Goal: Transaction & Acquisition: Purchase product/service

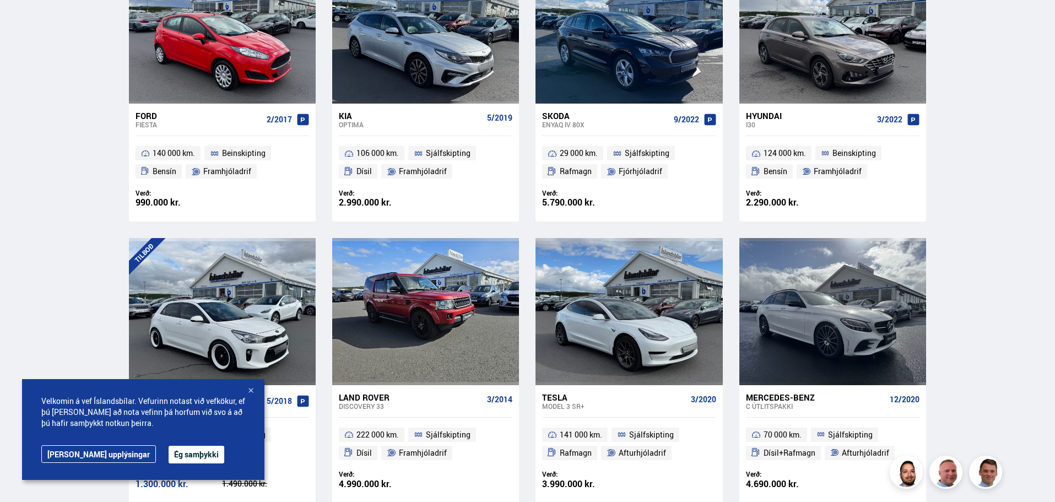
scroll to position [716, 0]
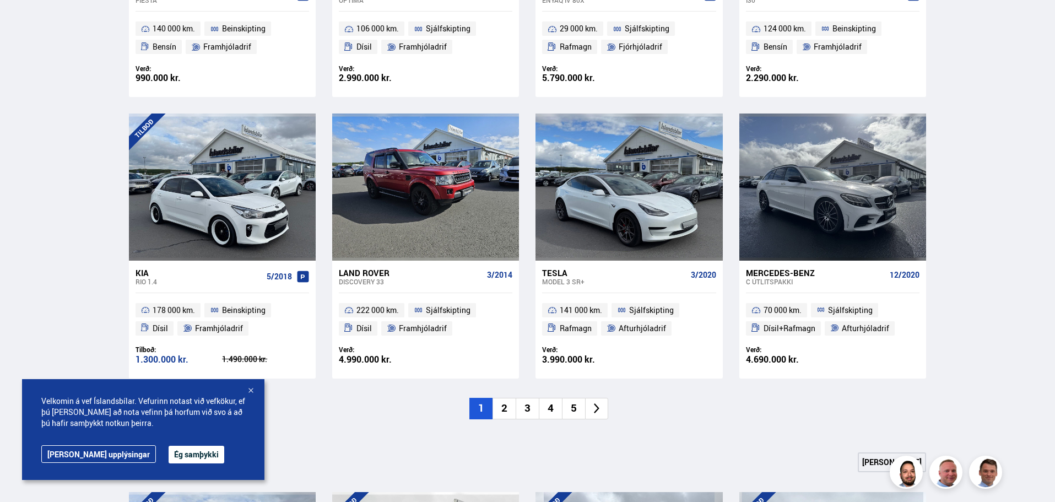
click at [249, 388] on div at bounding box center [250, 391] width 11 height 11
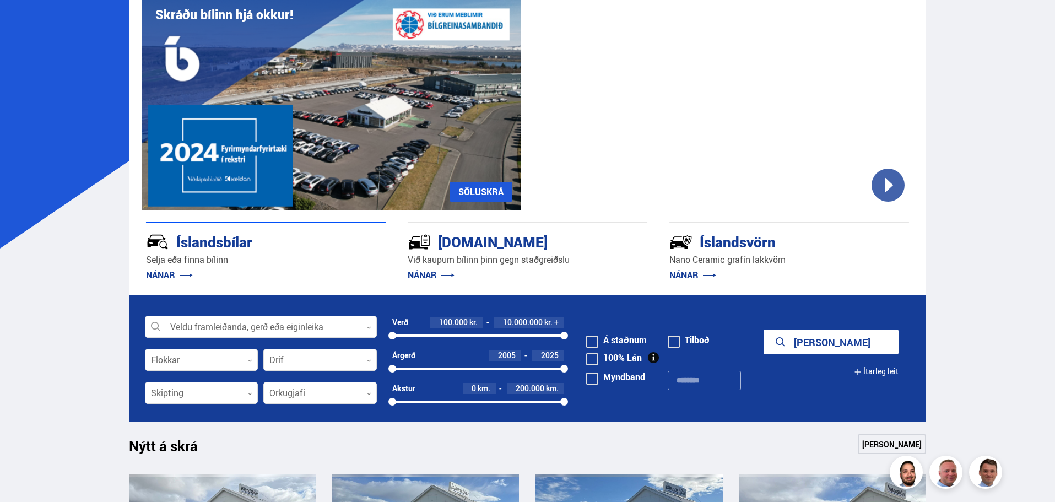
scroll to position [58, 0]
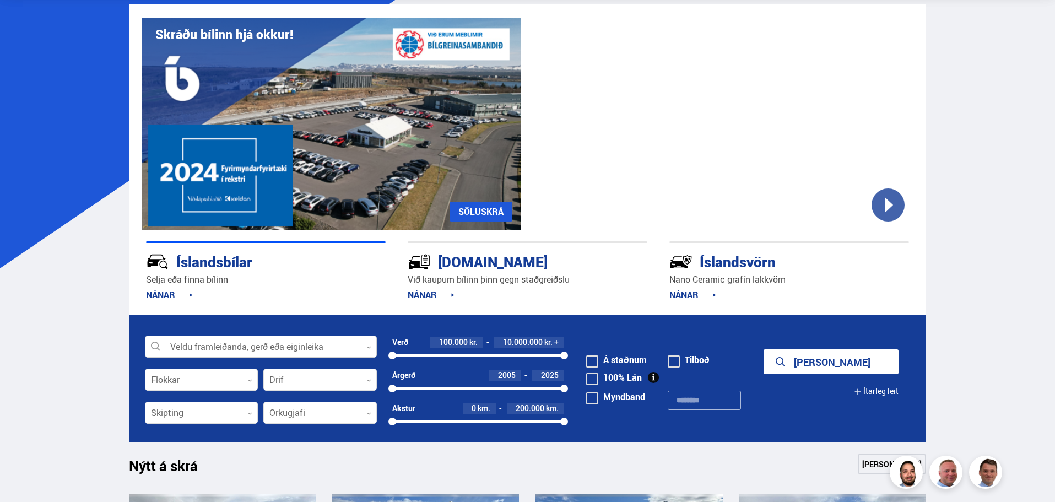
click at [369, 347] on icon at bounding box center [368, 347] width 5 height 5
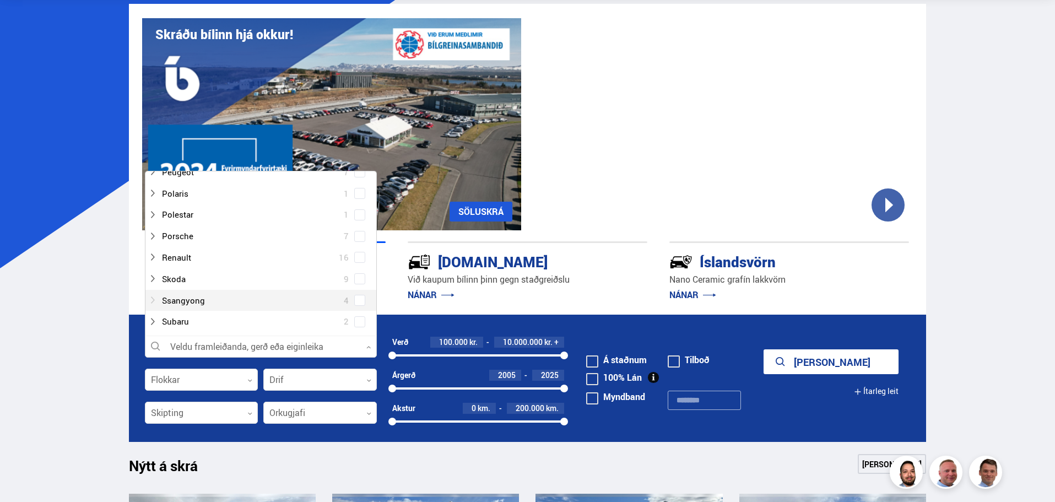
scroll to position [716, 0]
click at [172, 256] on div at bounding box center [249, 254] width 203 height 16
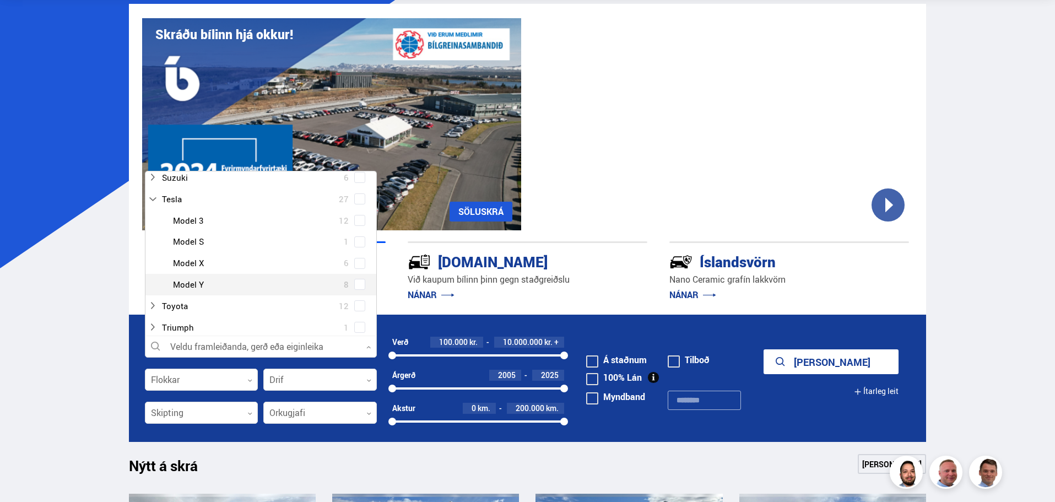
click at [199, 285] on div at bounding box center [271, 285] width 203 height 16
click at [358, 282] on span at bounding box center [360, 284] width 4 height 4
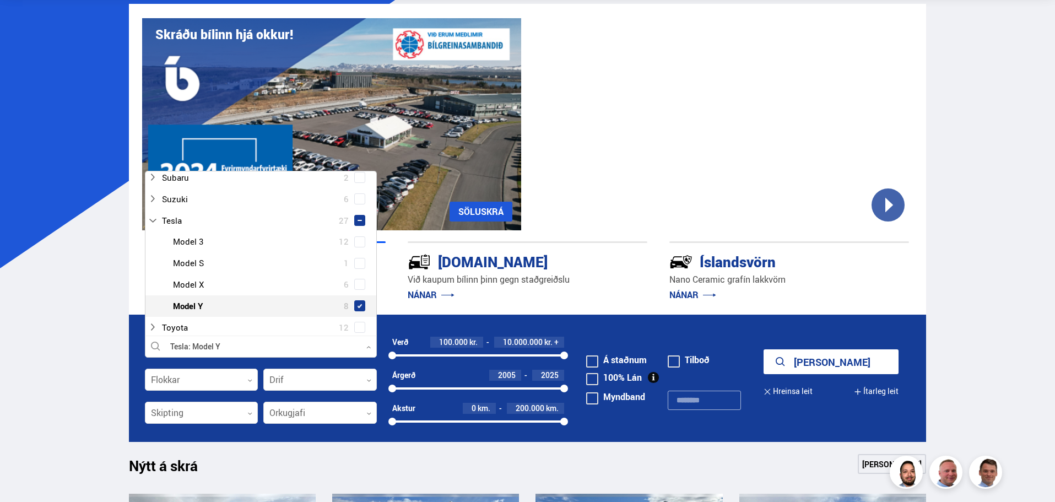
scroll to position [793, 0]
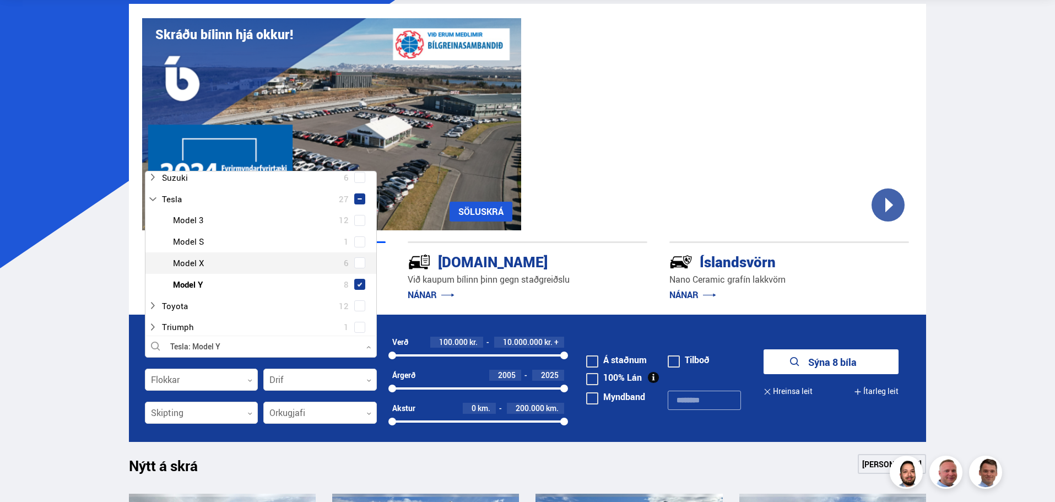
click at [851, 358] on button "Sýna 8 bíla" at bounding box center [831, 361] width 135 height 25
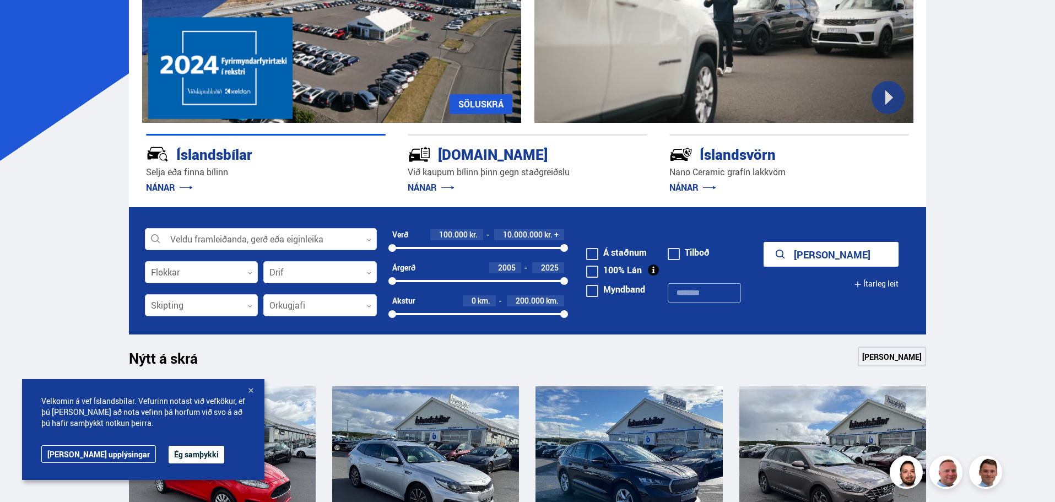
click at [250, 388] on div at bounding box center [250, 391] width 11 height 11
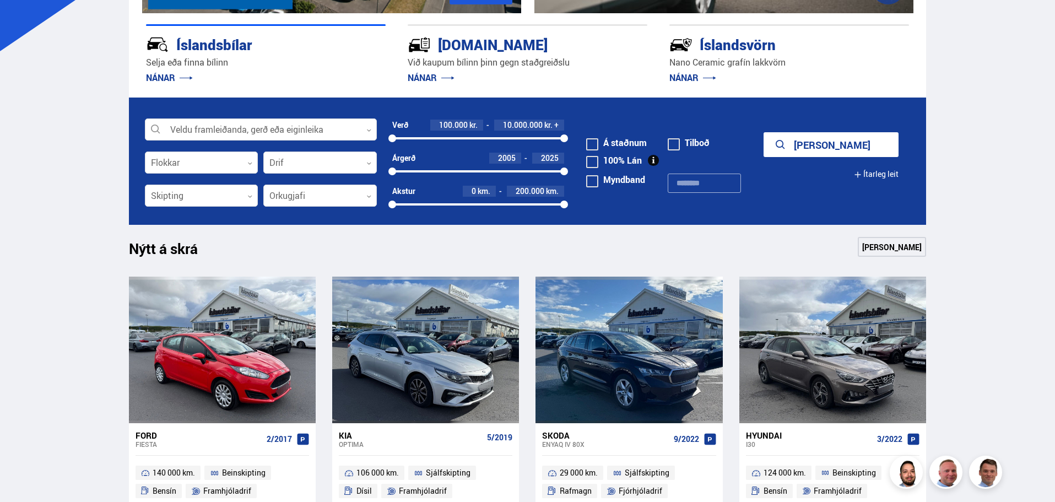
scroll to position [275, 0]
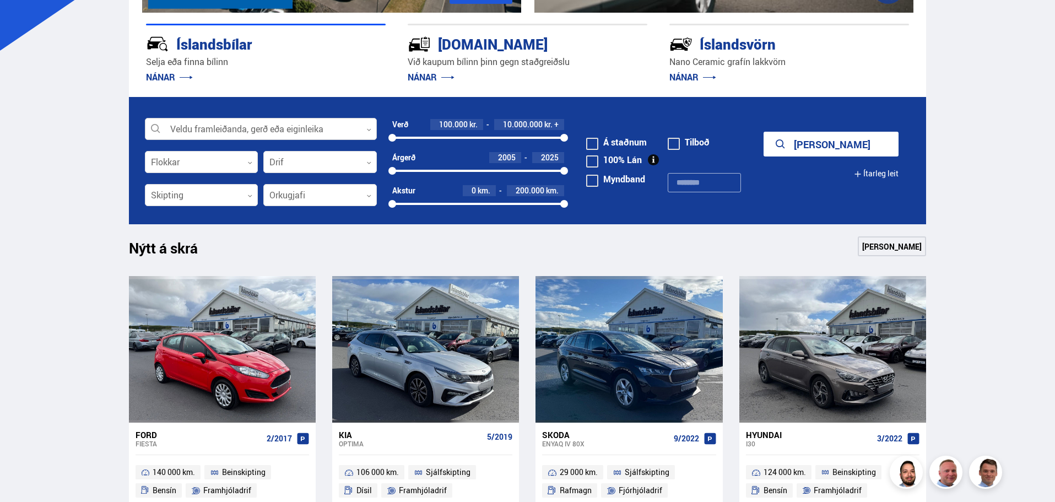
click at [369, 127] on icon at bounding box center [368, 129] width 5 height 5
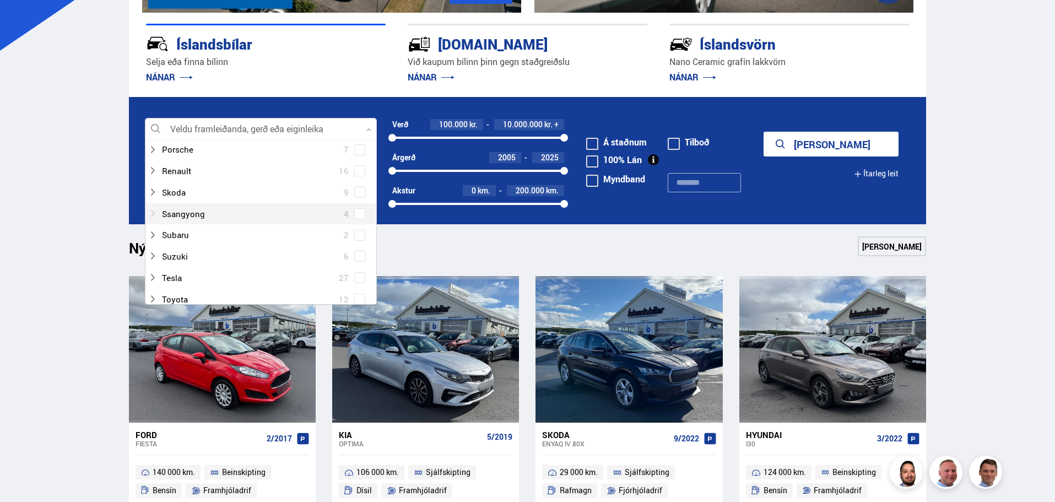
scroll to position [716, 0]
click at [199, 224] on div at bounding box center [249, 223] width 203 height 16
click at [358, 252] on span at bounding box center [360, 253] width 4 height 4
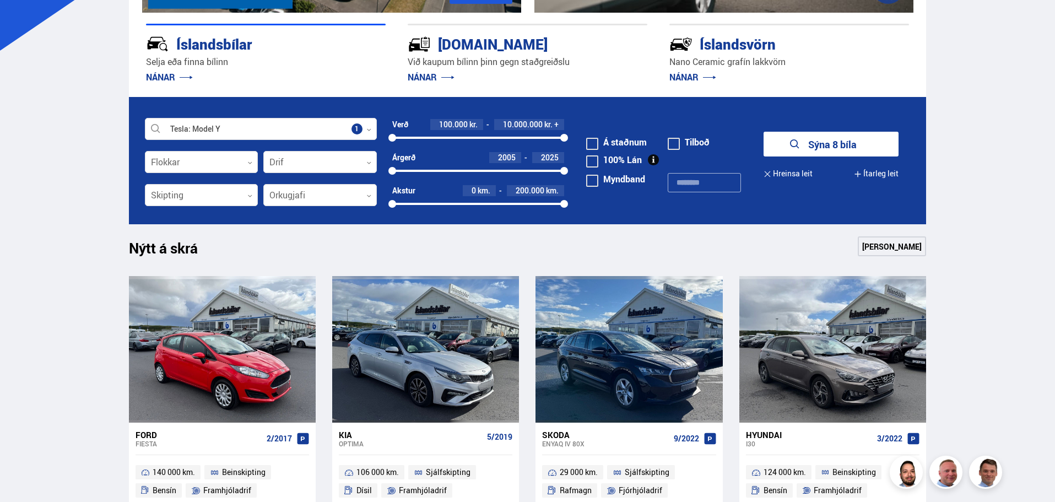
click at [829, 140] on button "Sýna 8 bíla" at bounding box center [831, 144] width 135 height 25
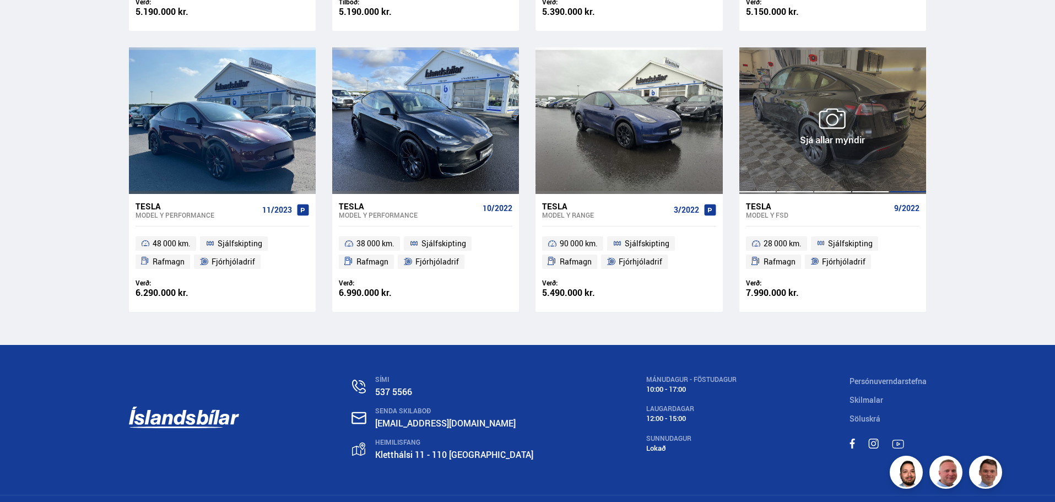
scroll to position [496, 0]
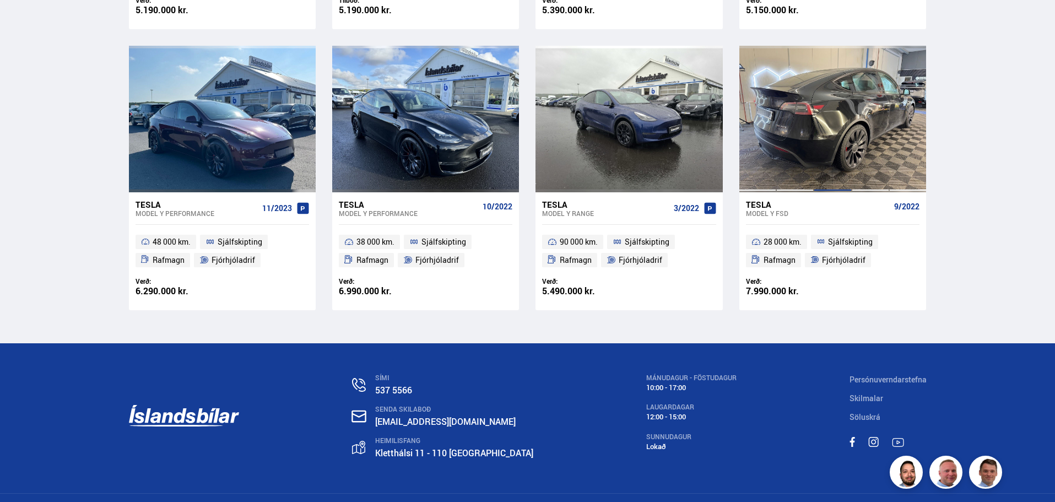
click at [845, 158] on div at bounding box center [832, 119] width 37 height 147
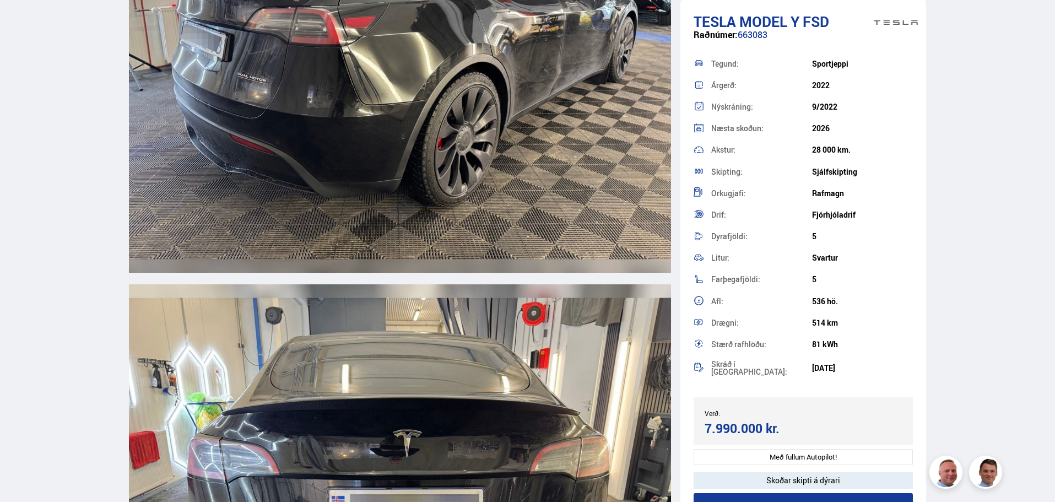
scroll to position [2699, 0]
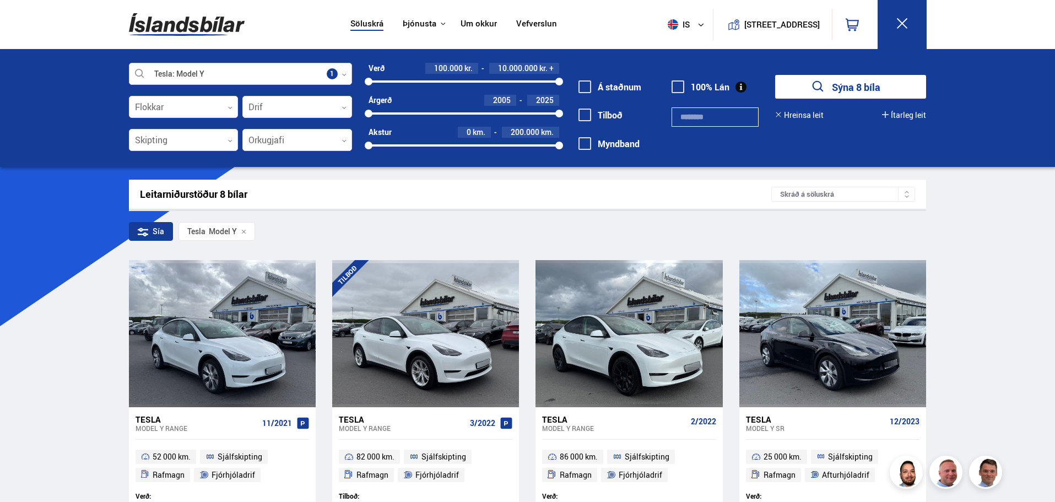
click at [330, 72] on div at bounding box center [240, 74] width 223 height 22
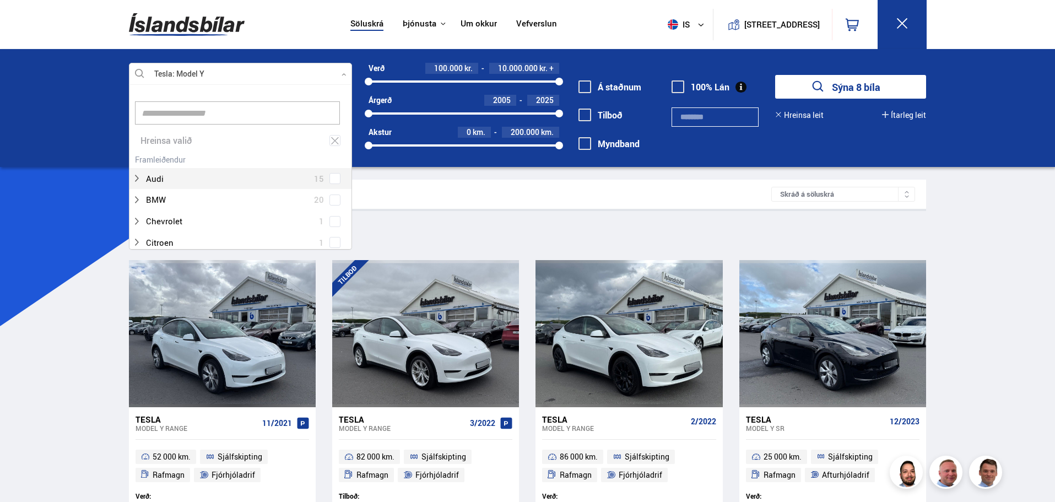
scroll to position [164, 220]
click at [52, 105] on div "Tesla Model Y Veldu framleiðanda, gerð eða eiginleika 1 Hreinsa valið Audi 15 B…" at bounding box center [527, 108] width 1055 height 118
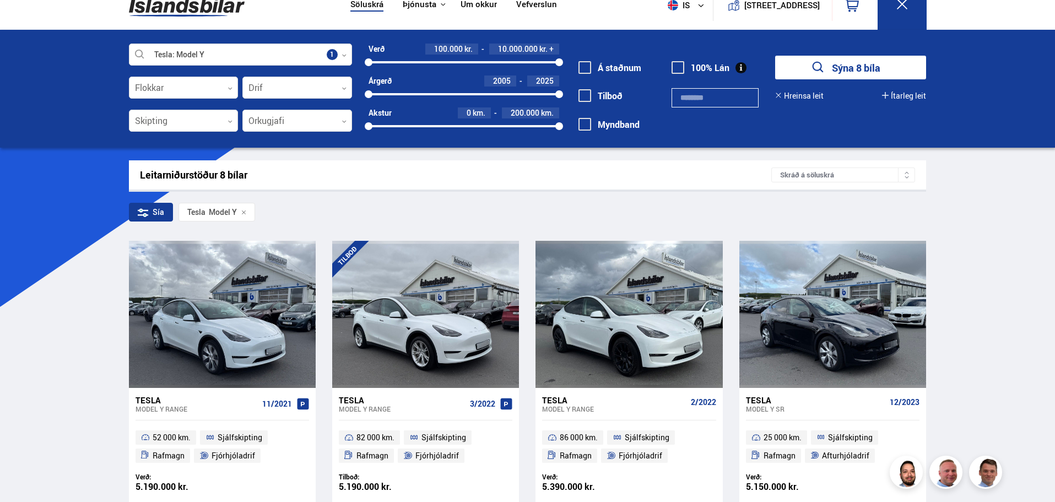
scroll to position [0, 0]
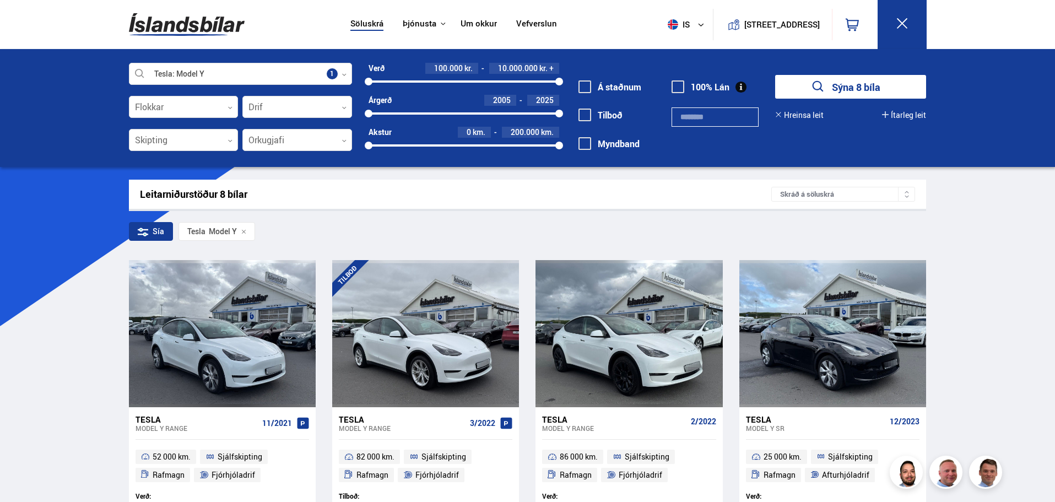
click at [478, 20] on link "Um okkur" at bounding box center [479, 25] width 36 height 12
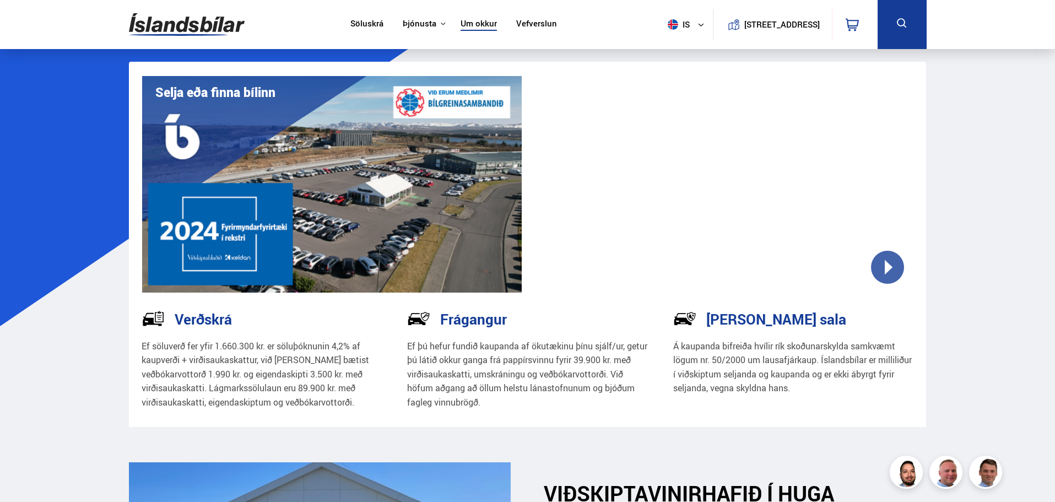
click at [530, 20] on link "Vefverslun" at bounding box center [536, 25] width 41 height 12
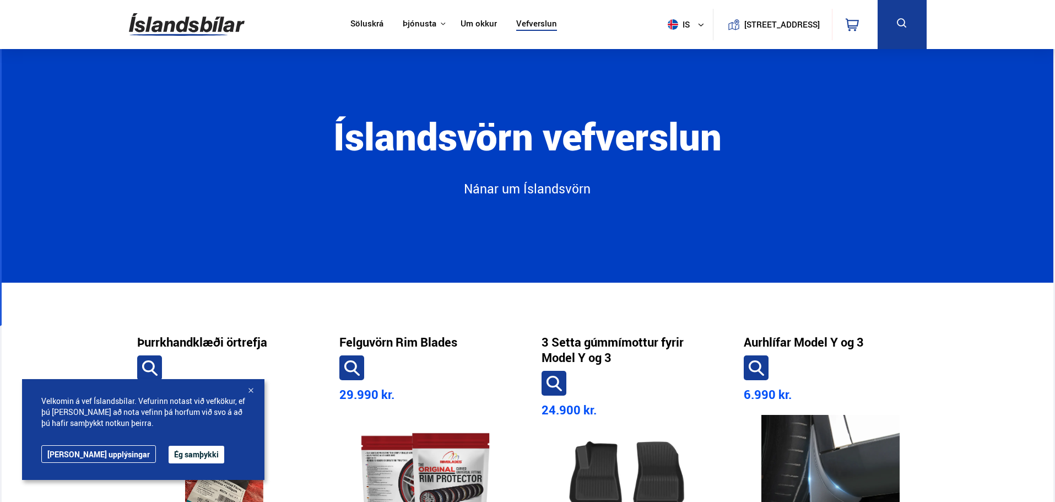
click at [366, 23] on link "Söluskrá" at bounding box center [366, 25] width 33 height 12
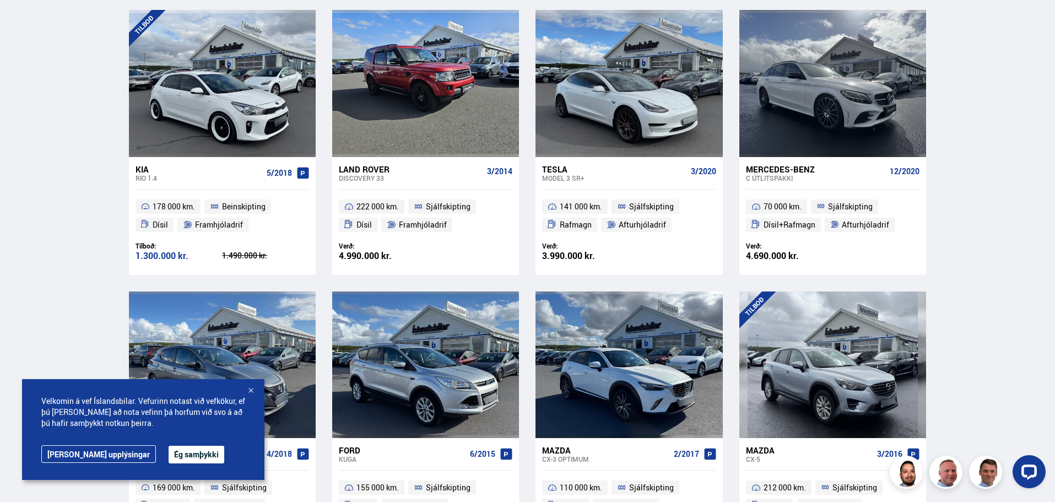
scroll to position [275, 0]
